Goal: Navigation & Orientation: Find specific page/section

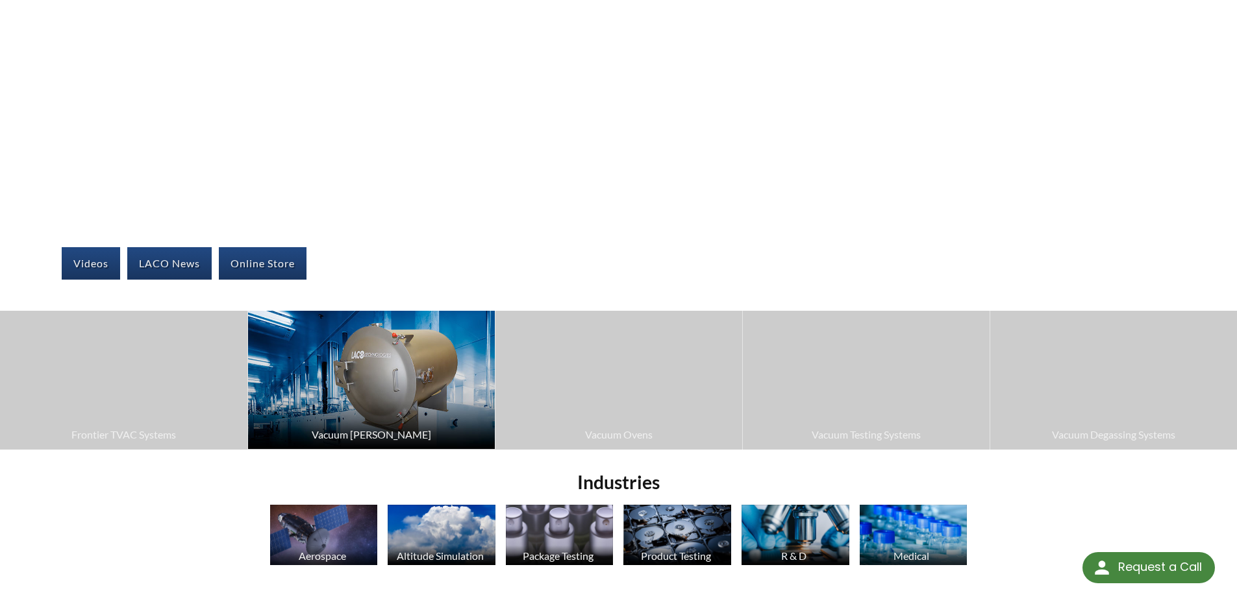
scroll to position [260, 0]
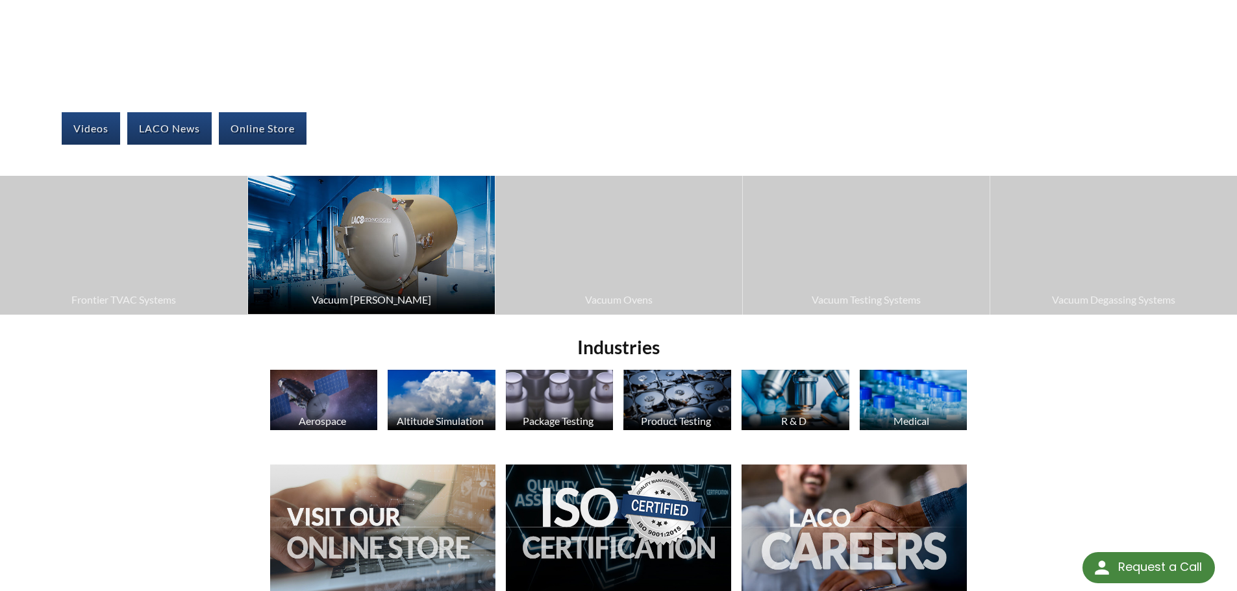
click at [438, 256] on img at bounding box center [371, 245] width 247 height 138
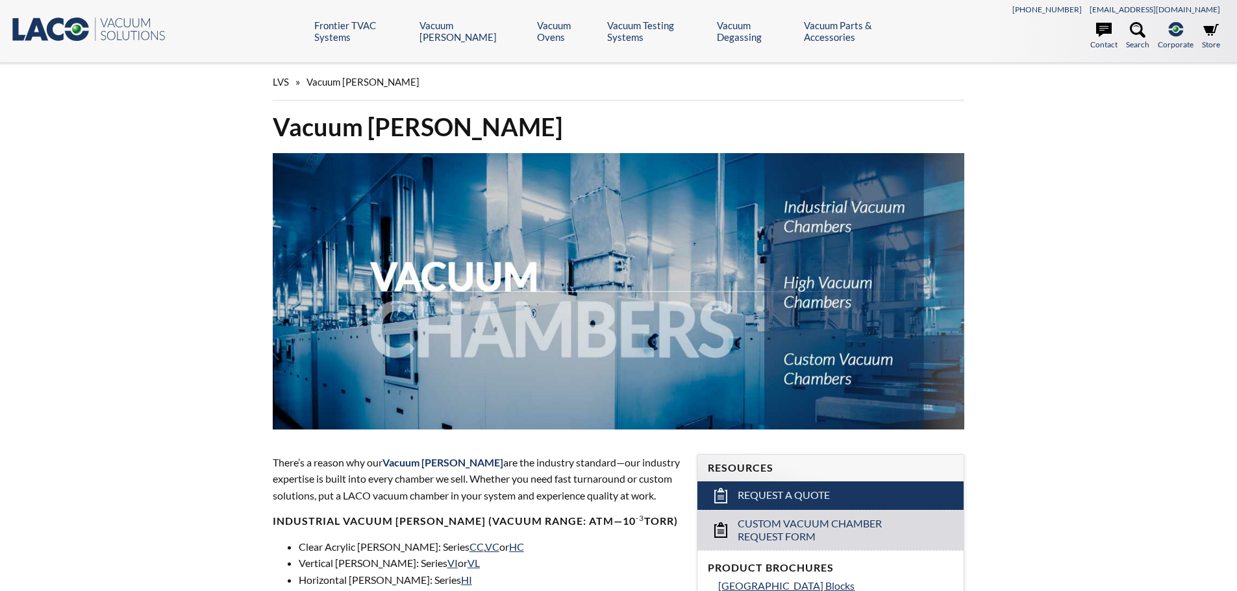
select select "Language Translate Widget"
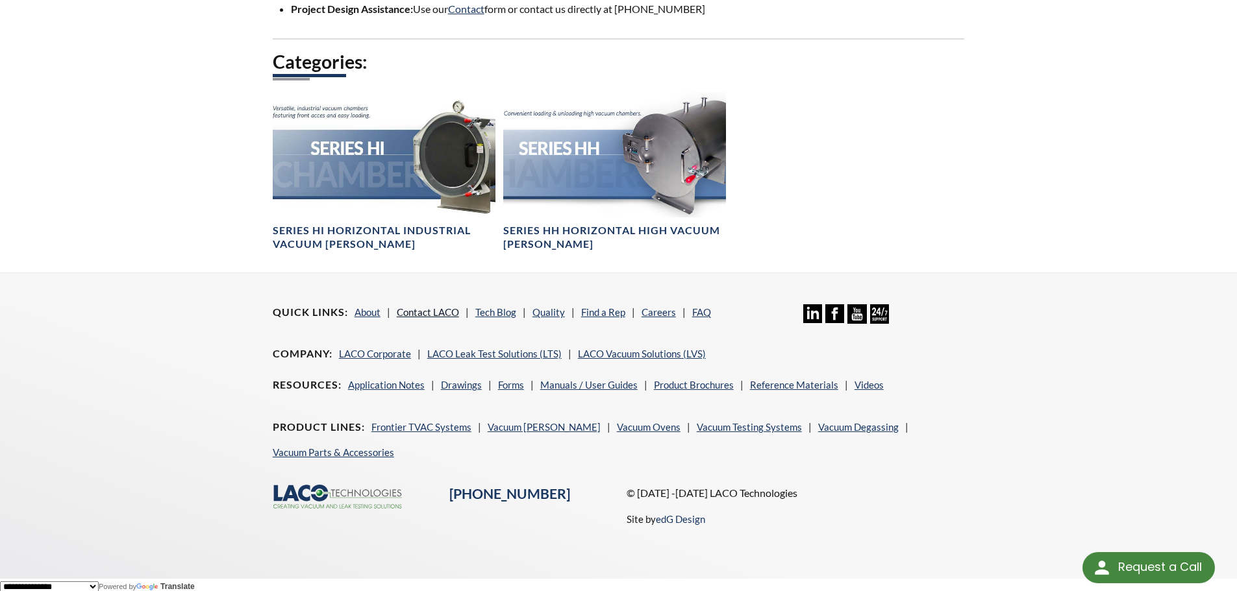
scroll to position [987, 0]
